Goal: Information Seeking & Learning: Understand process/instructions

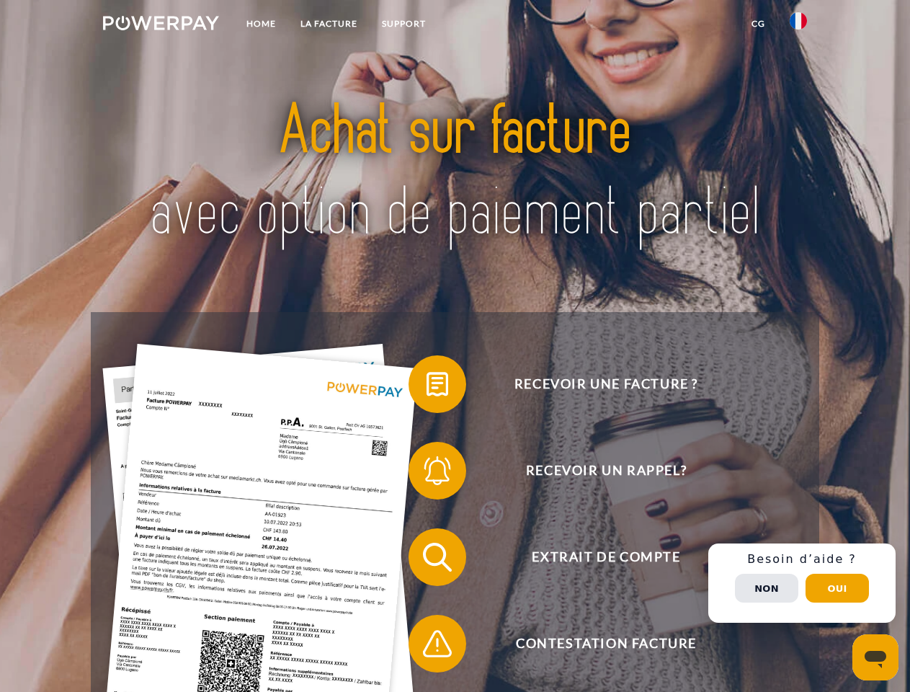
click at [161, 25] on img at bounding box center [161, 23] width 116 height 14
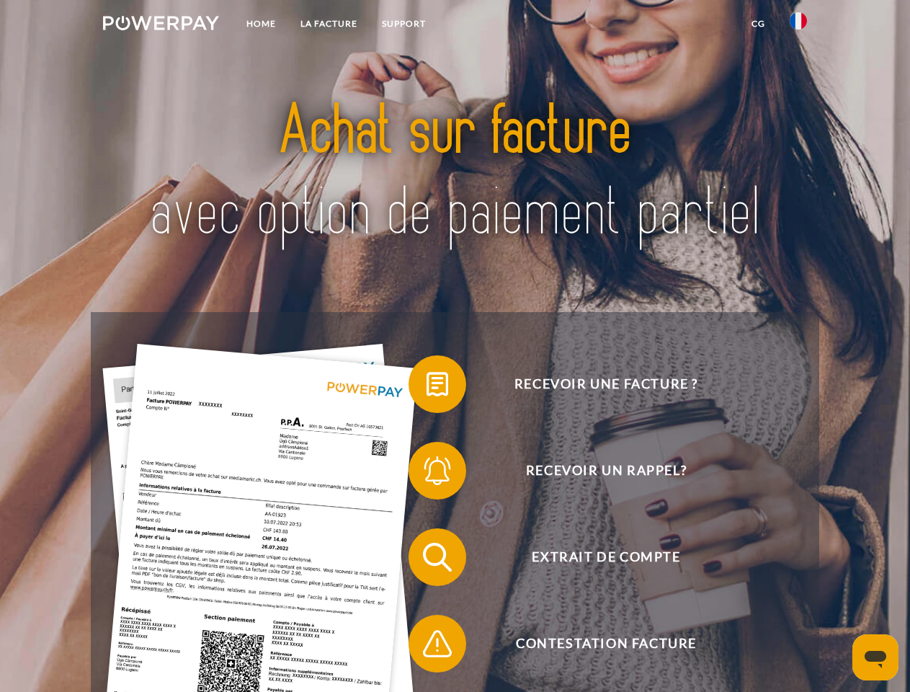
click at [799, 25] on img at bounding box center [798, 20] width 17 height 17
click at [758, 24] on link "CG" at bounding box center [758, 24] width 38 height 26
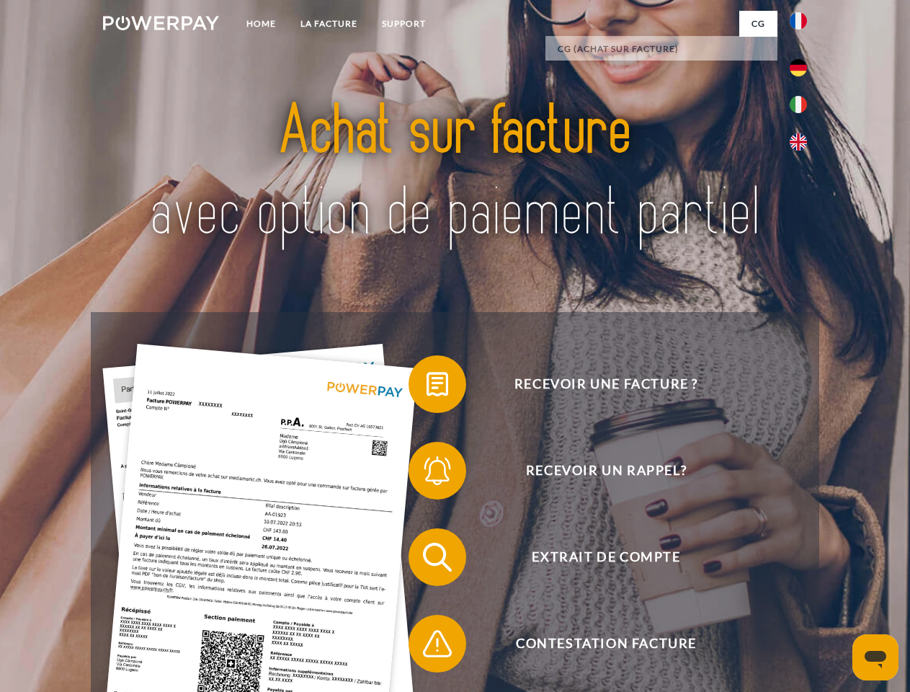
click at [427, 387] on span at bounding box center [416, 384] width 72 height 72
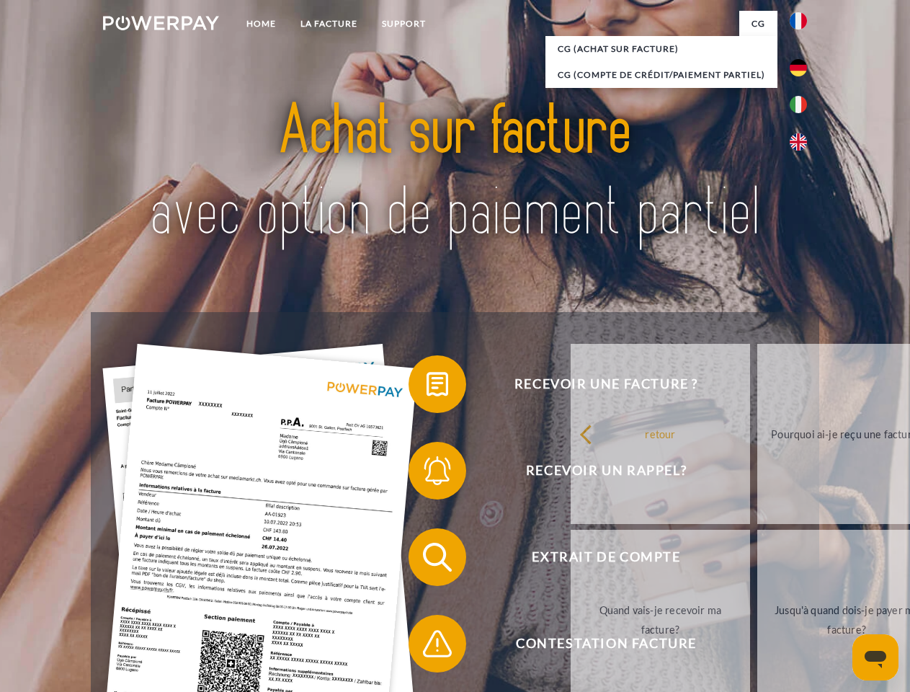
click at [427, 474] on div "Recevoir une facture ? Recevoir un rappel? Extrait de compte retour" at bounding box center [455, 600] width 728 height 577
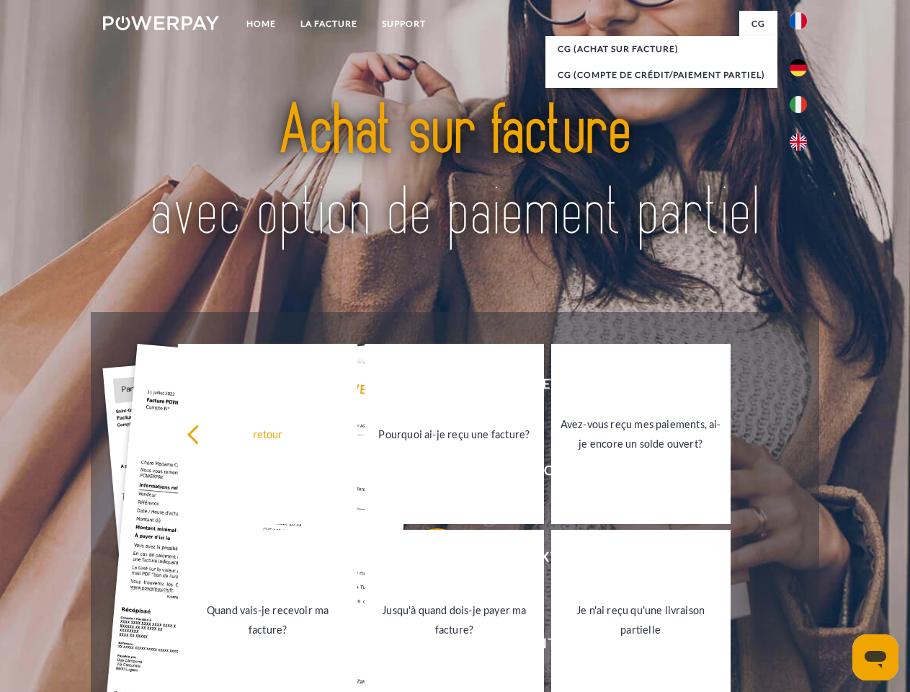
click at [427, 560] on link "Jusqu'à quand dois-je payer ma facture?" at bounding box center [454, 620] width 179 height 180
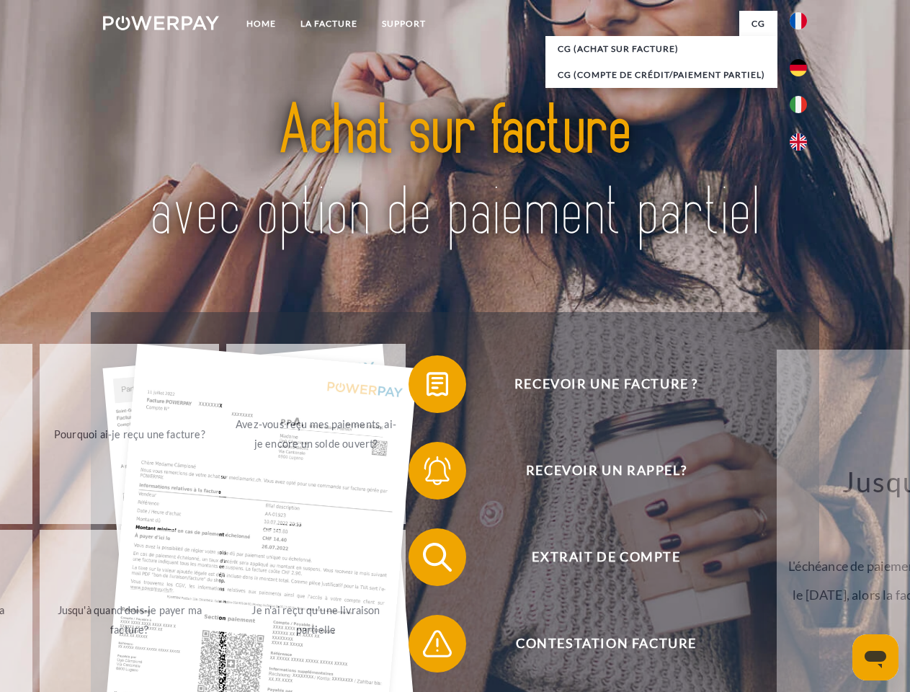
click at [427, 646] on span at bounding box center [416, 644] width 72 height 72
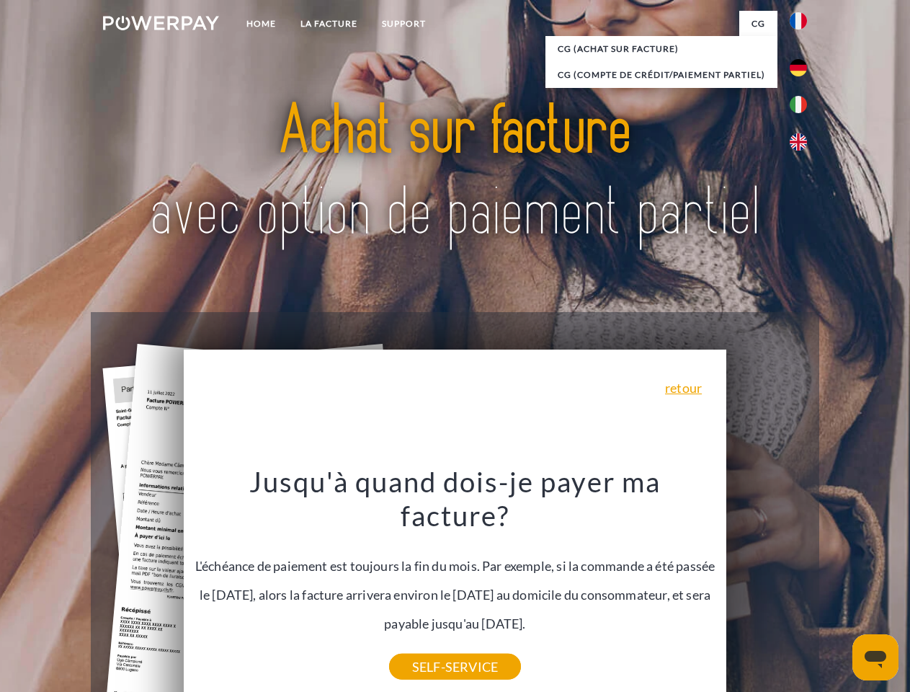
click at [802, 583] on div "Recevoir une facture ? Recevoir un rappel? Extrait de compte retour" at bounding box center [455, 600] width 728 height 577
click at [767, 586] on span "Extrait de compte" at bounding box center [606, 557] width 353 height 58
click at [837, 588] on header "Home LA FACTURE Support" at bounding box center [455, 497] width 910 height 995
